Goal: Information Seeking & Learning: Learn about a topic

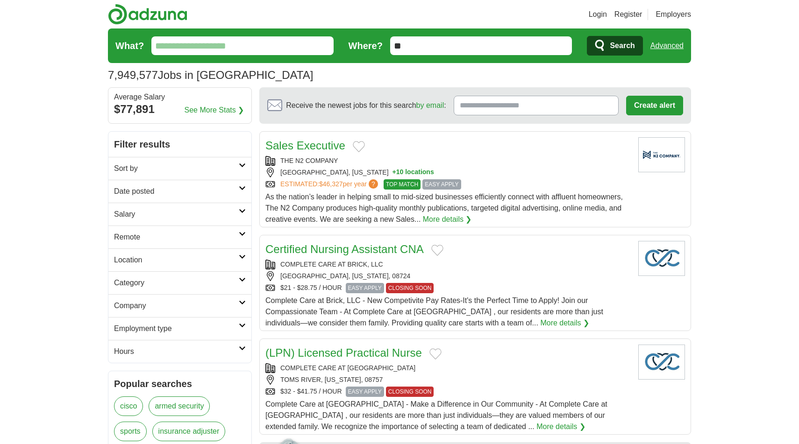
click at [246, 47] on input "What?" at bounding box center [242, 45] width 182 height 19
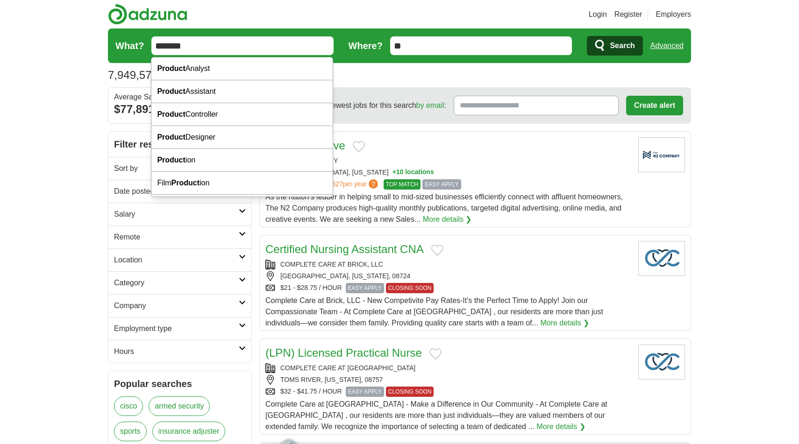
type input "*******"
click at [620, 47] on span "Search" at bounding box center [622, 45] width 25 height 19
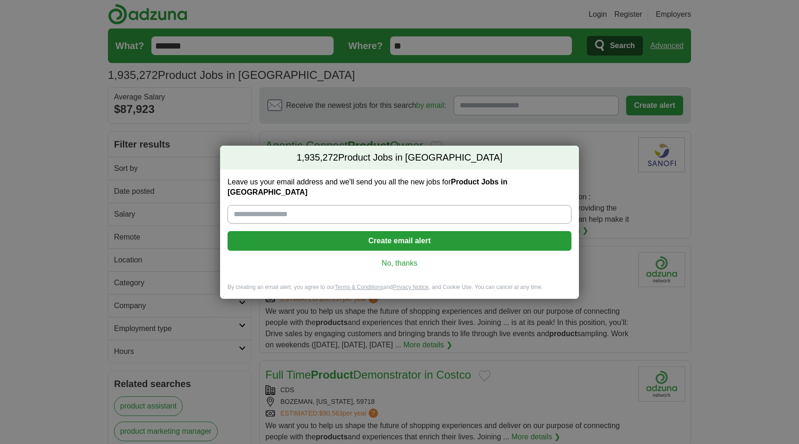
click at [399, 258] on link "No, thanks" at bounding box center [399, 263] width 329 height 10
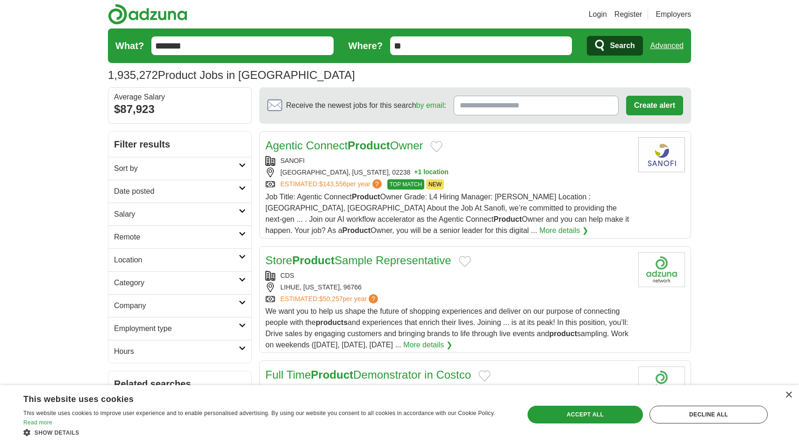
click at [240, 233] on icon at bounding box center [242, 234] width 7 height 5
click at [151, 258] on link "Remote jobs" at bounding box center [135, 260] width 42 height 8
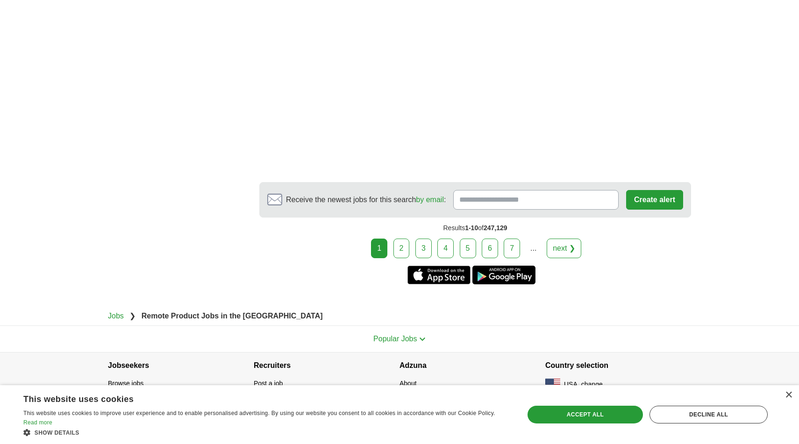
scroll to position [1743, 0]
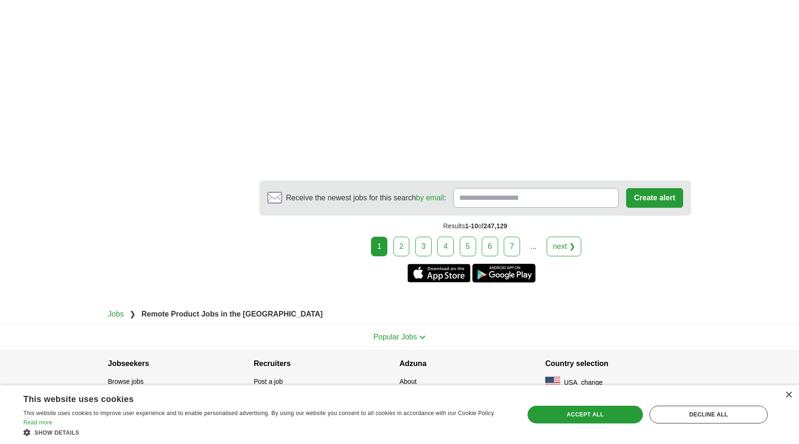
click at [403, 256] on link "2" at bounding box center [401, 247] width 16 height 20
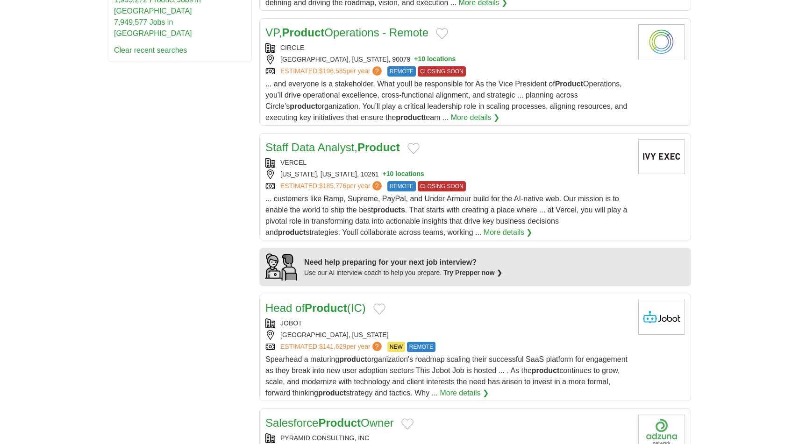
scroll to position [613, 0]
